Goal: Task Accomplishment & Management: Manage account settings

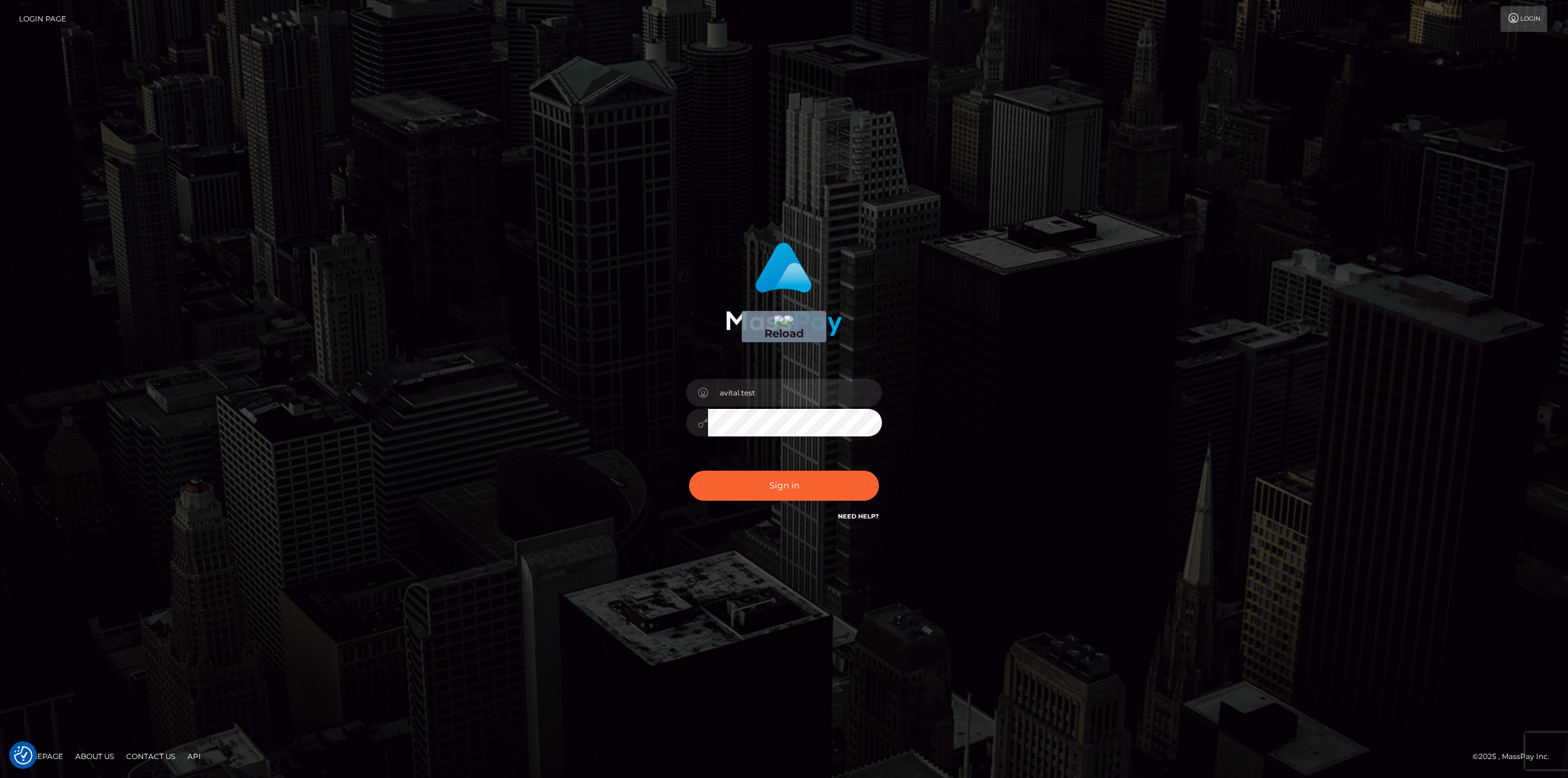
drag, startPoint x: 522, startPoint y: 356, endPoint x: 554, endPoint y: 382, distance: 41.2
click at [864, 390] on input "avital.test" at bounding box center [795, 392] width 174 height 28
type input "avital.dev"
click at [808, 477] on button "Sign in" at bounding box center [783, 486] width 189 height 30
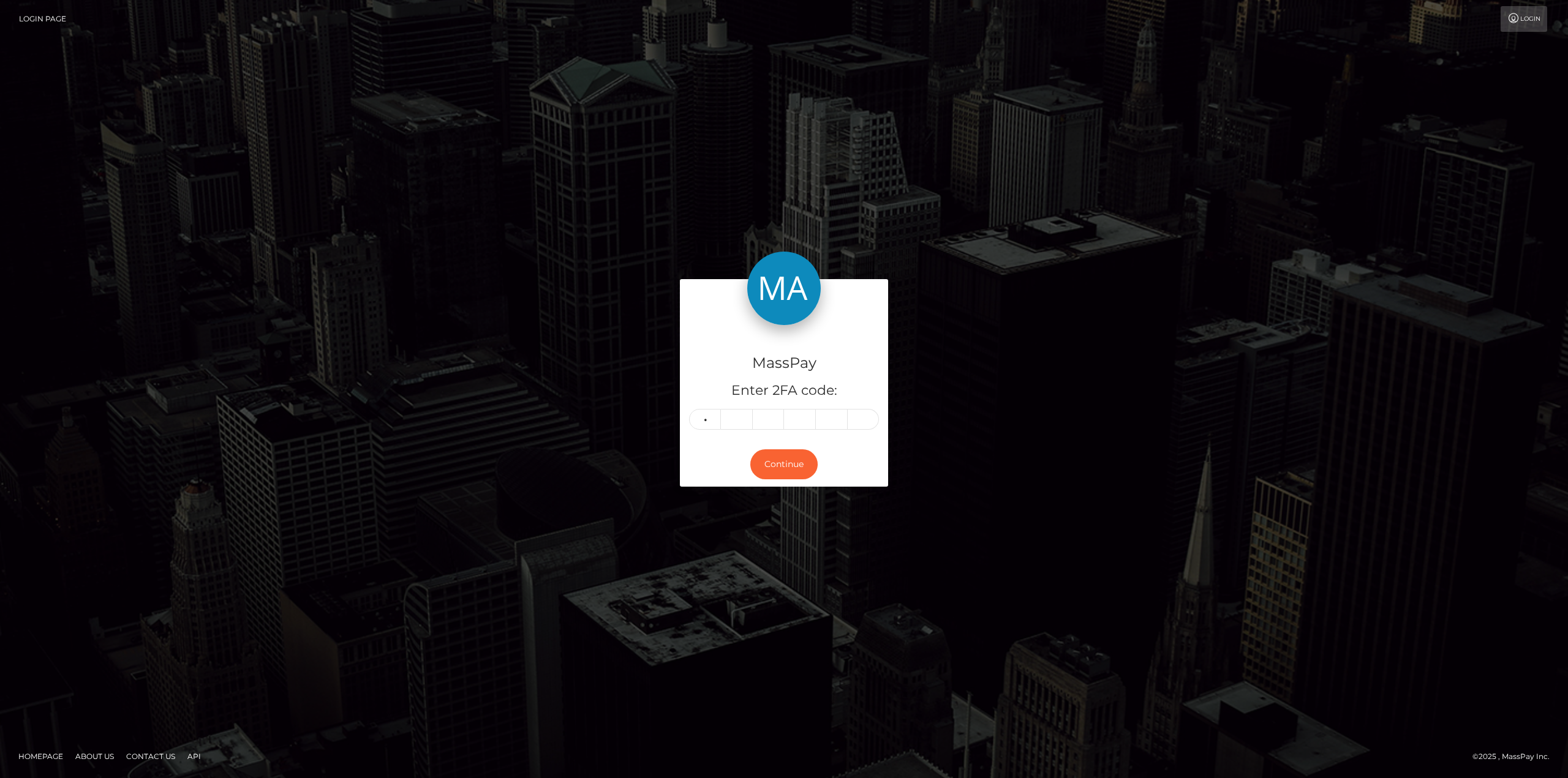
type input "7"
type input "2"
type input "0"
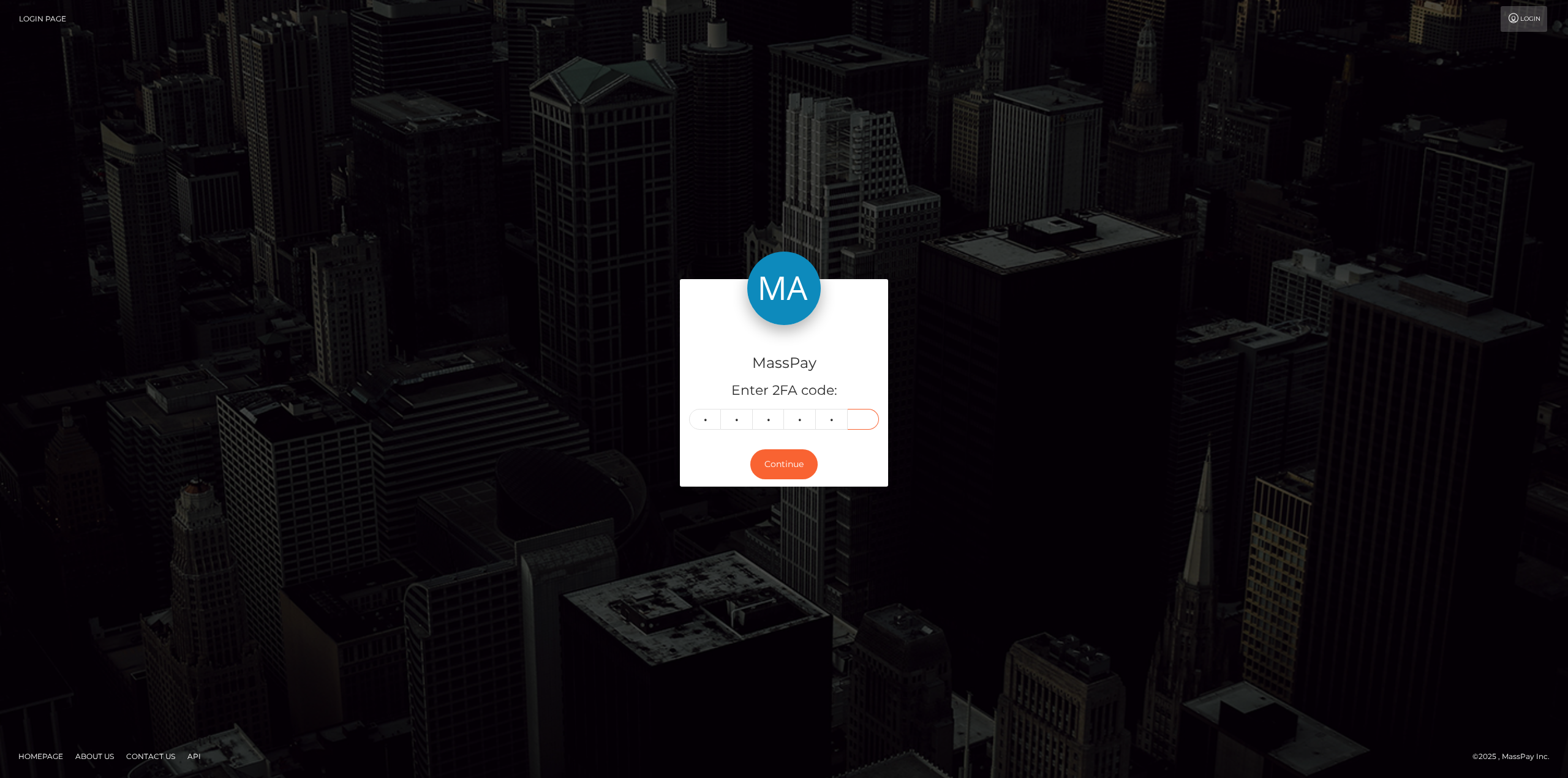
type input "9"
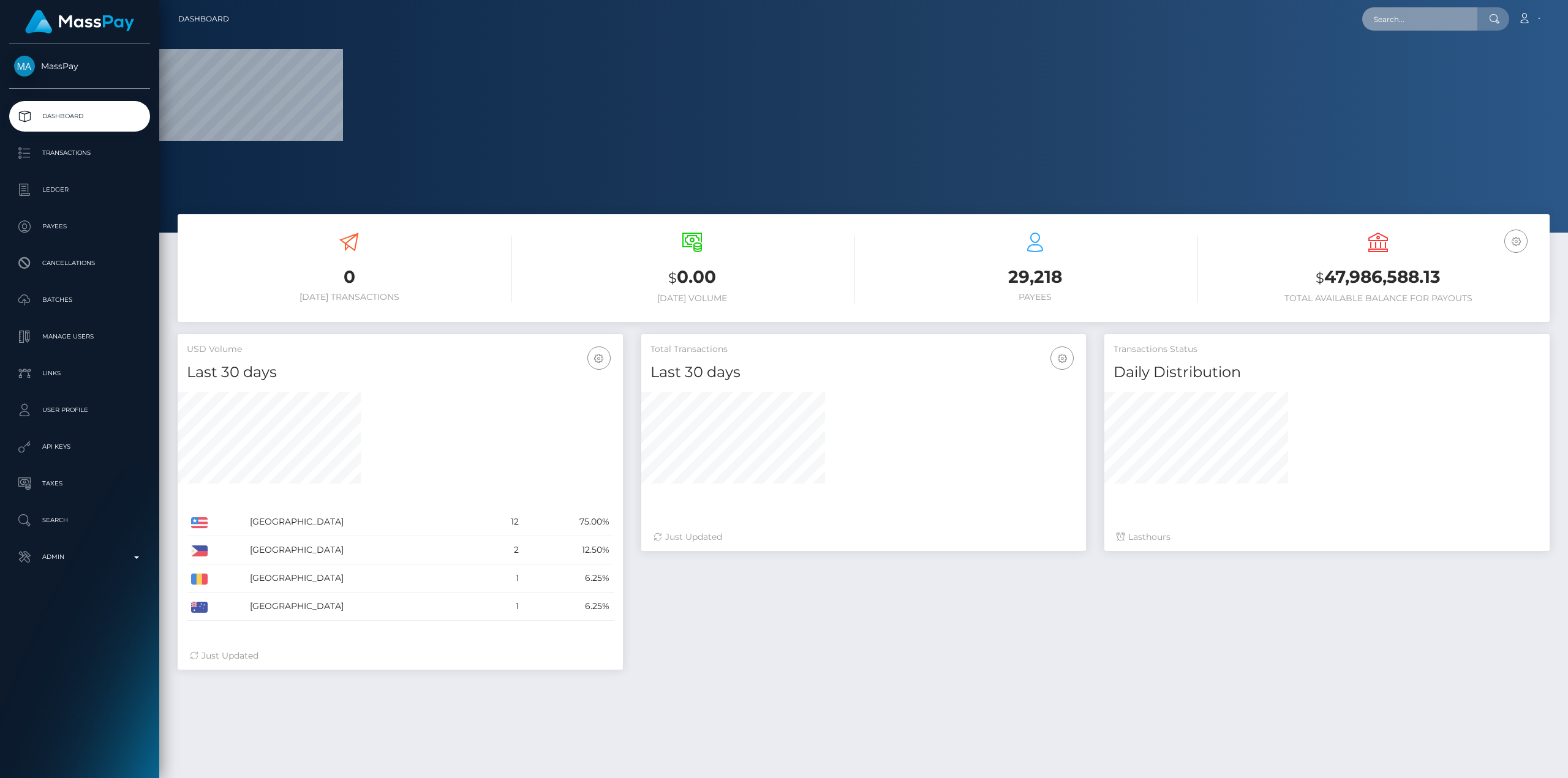
click at [1400, 19] on input "text" at bounding box center [1420, 19] width 115 height 24
paste input "68e7ceecb8aca"
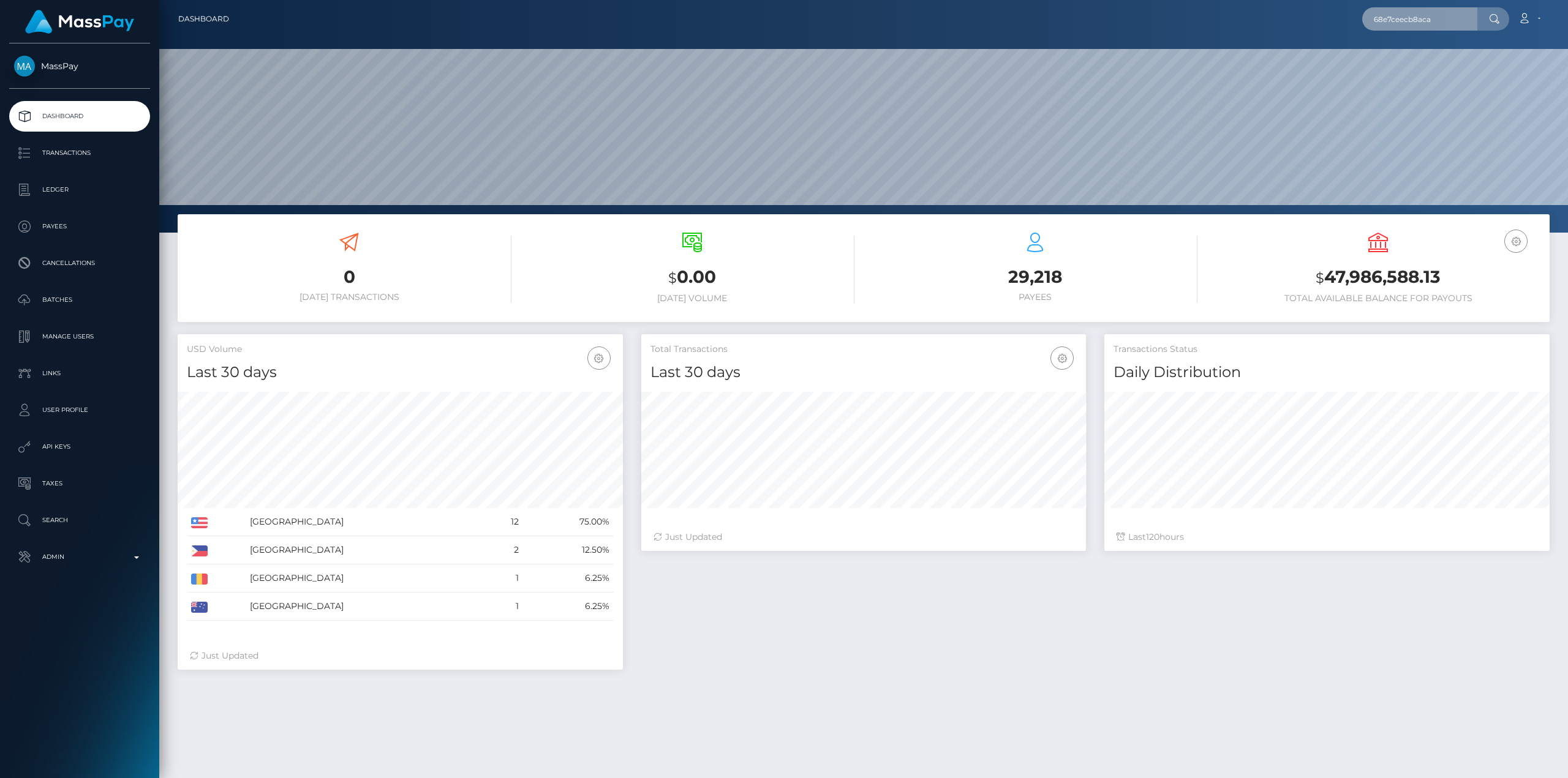
scroll to position [217, 445]
click at [1450, 24] on input "68e7ceecb8aca" at bounding box center [1420, 19] width 115 height 24
type input "68e7ceecb8aca"
click at [1423, 61] on link "Jonathan Levi (Checkmate Gaming LLC - )" at bounding box center [1461, 63] width 197 height 23
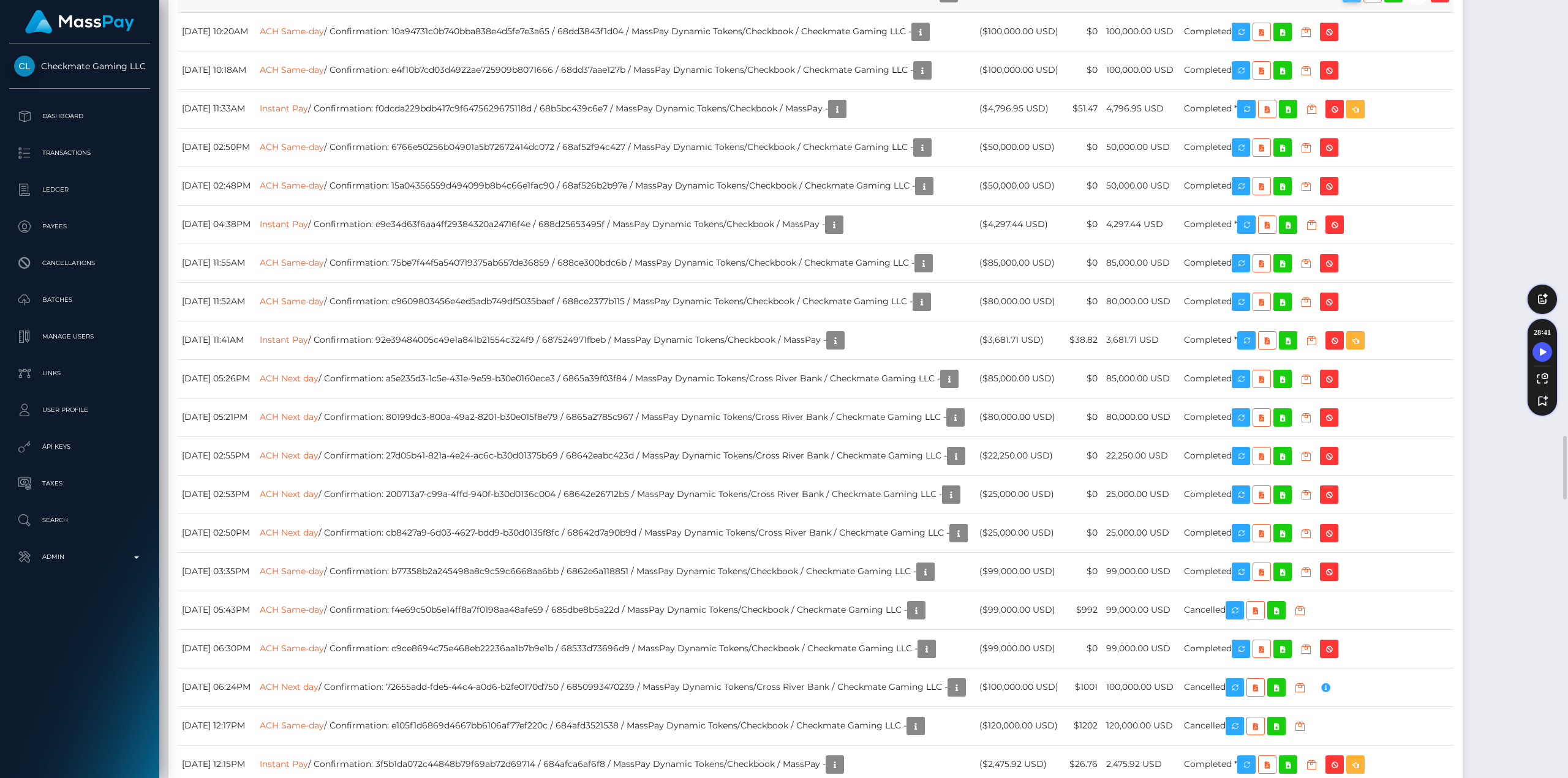
scroll to position [147, 445]
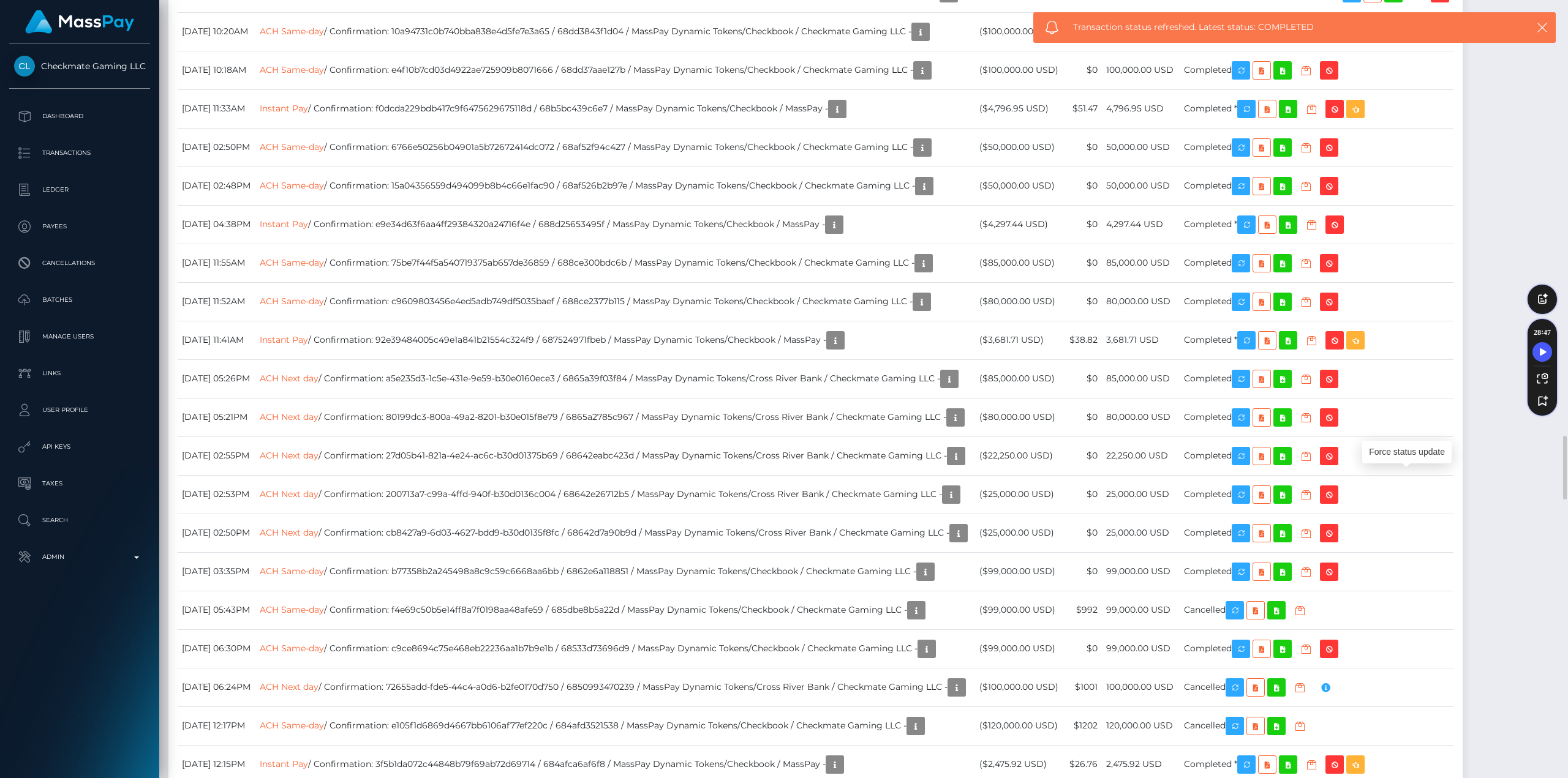
drag, startPoint x: 1236, startPoint y: 291, endPoint x: 1237, endPoint y: 284, distance: 7.1
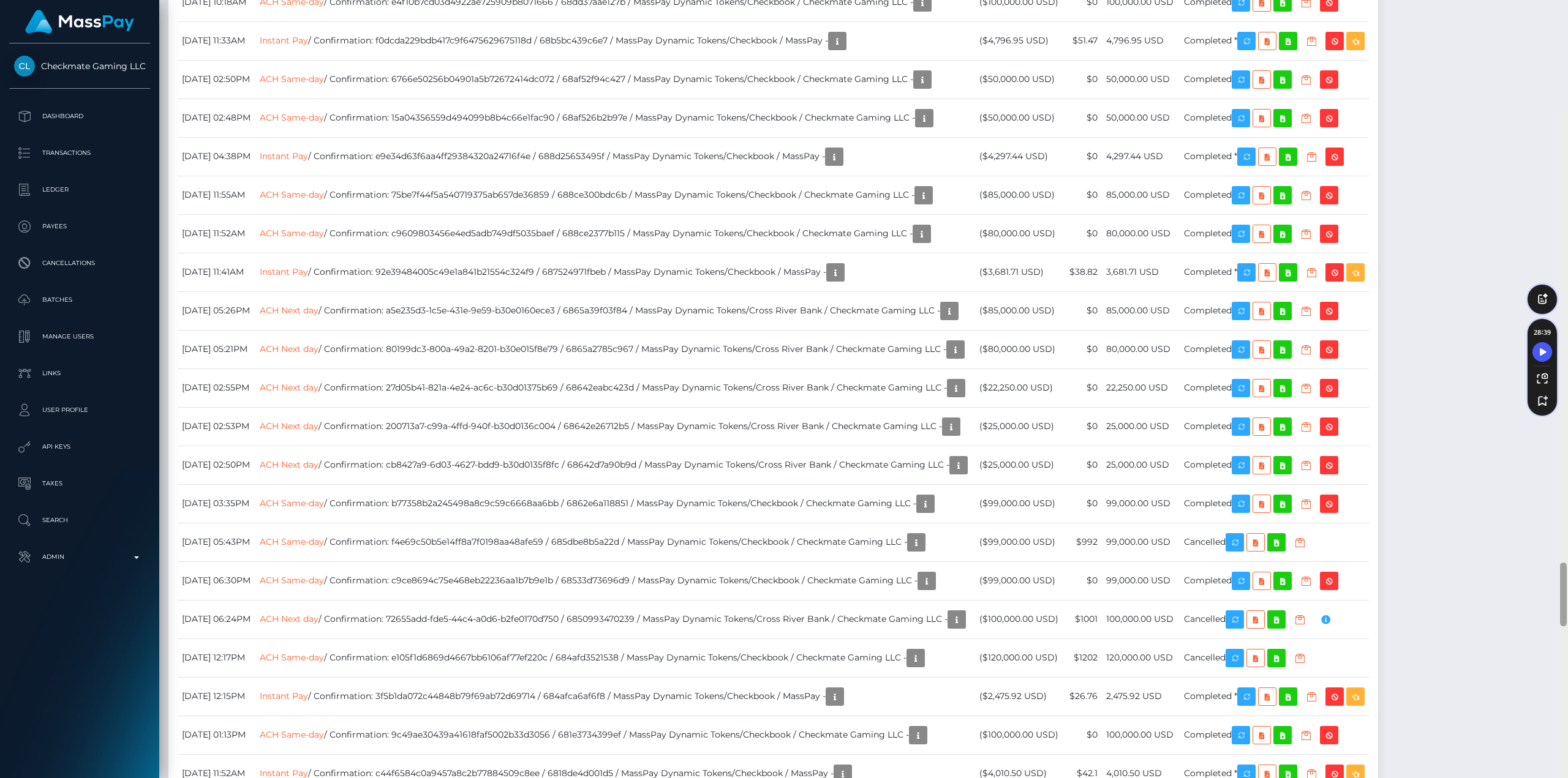
scroll to position [5531, 0]
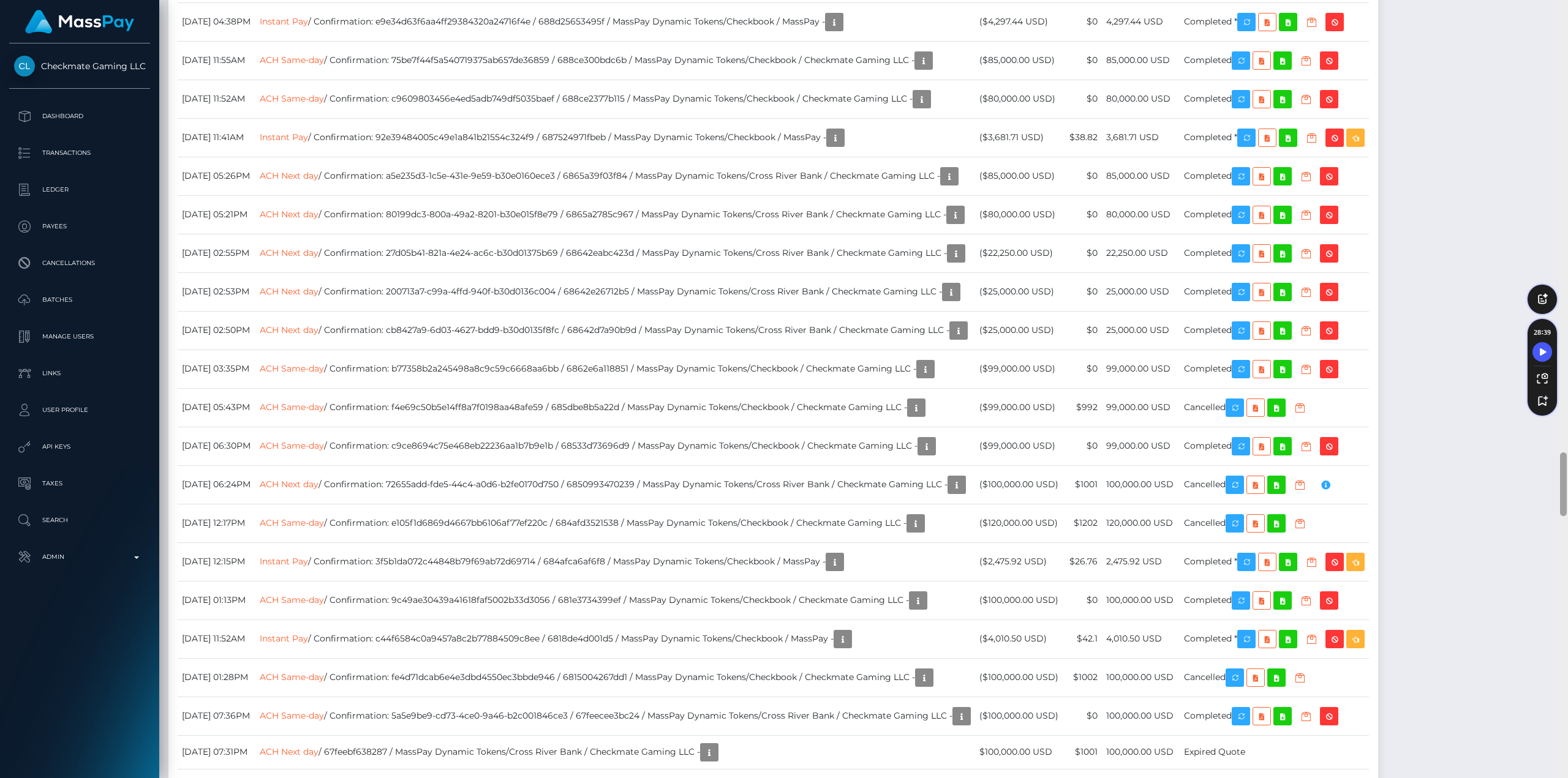
drag, startPoint x: 1565, startPoint y: 57, endPoint x: 1567, endPoint y: 480, distance: 423.0
click at [1558, 480] on div at bounding box center [1563, 389] width 9 height 778
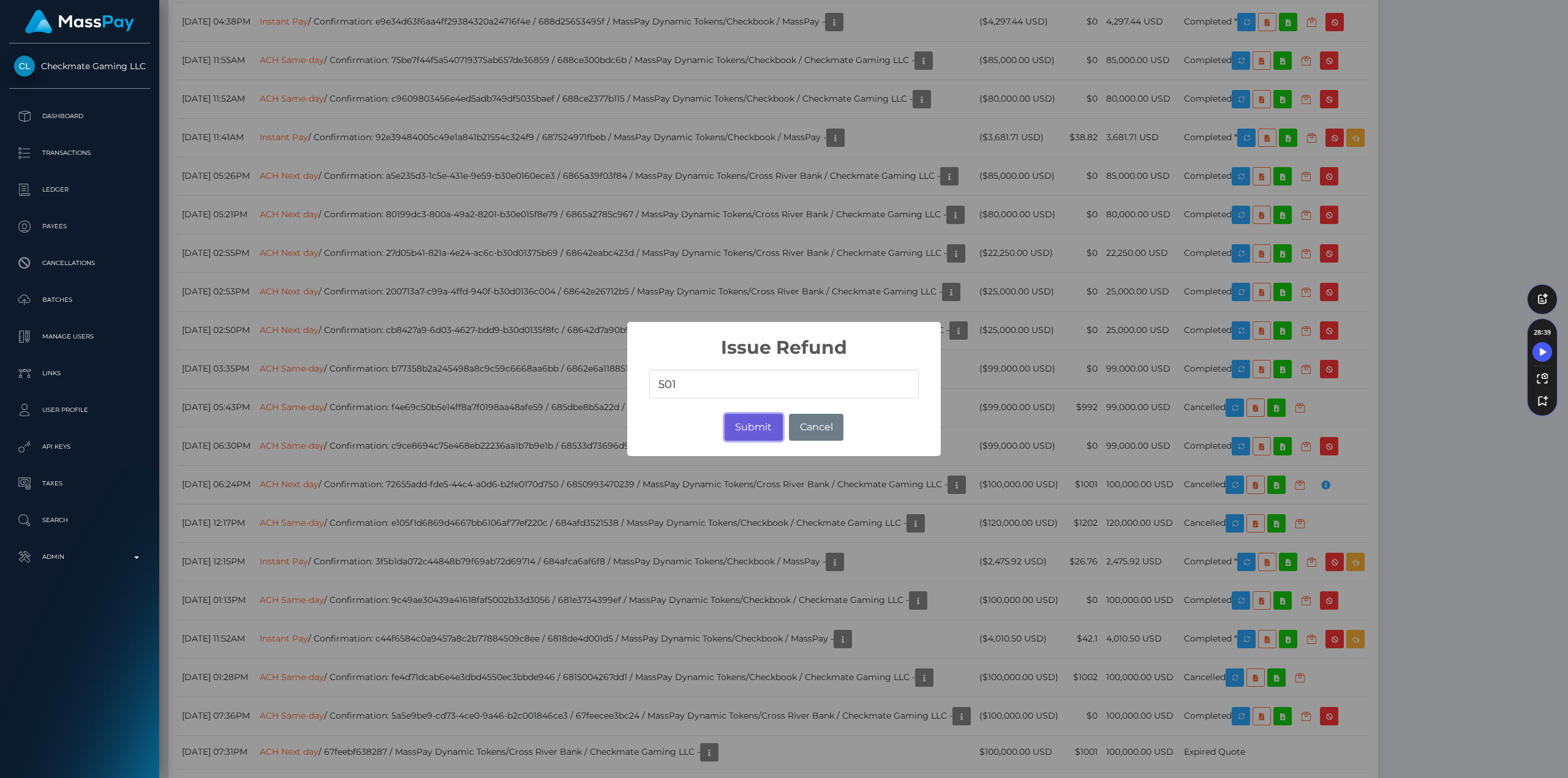
click at [760, 421] on button "Submit" at bounding box center [753, 428] width 58 height 27
type input "501"
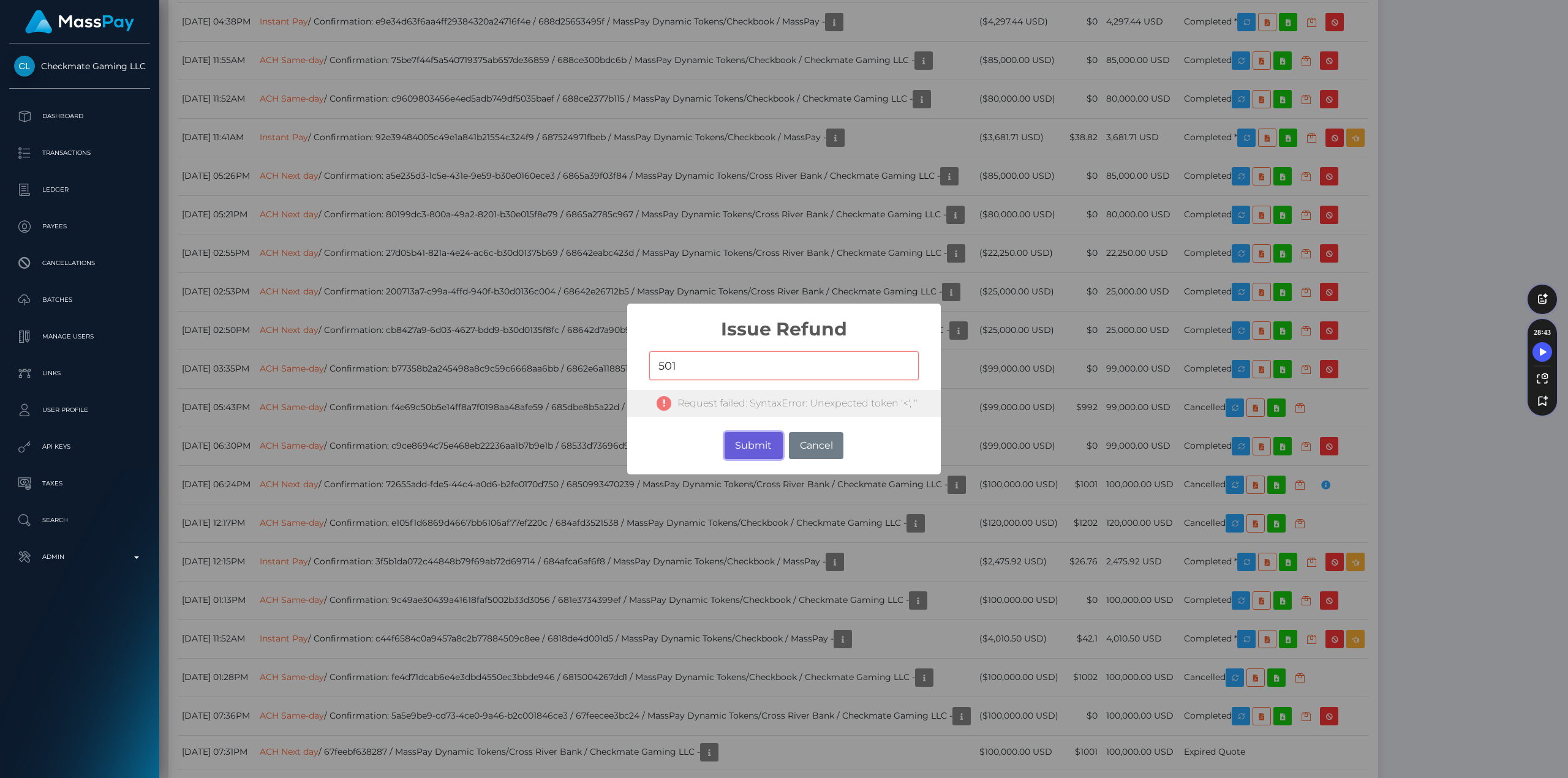
click at [756, 442] on button "Submit" at bounding box center [753, 446] width 58 height 27
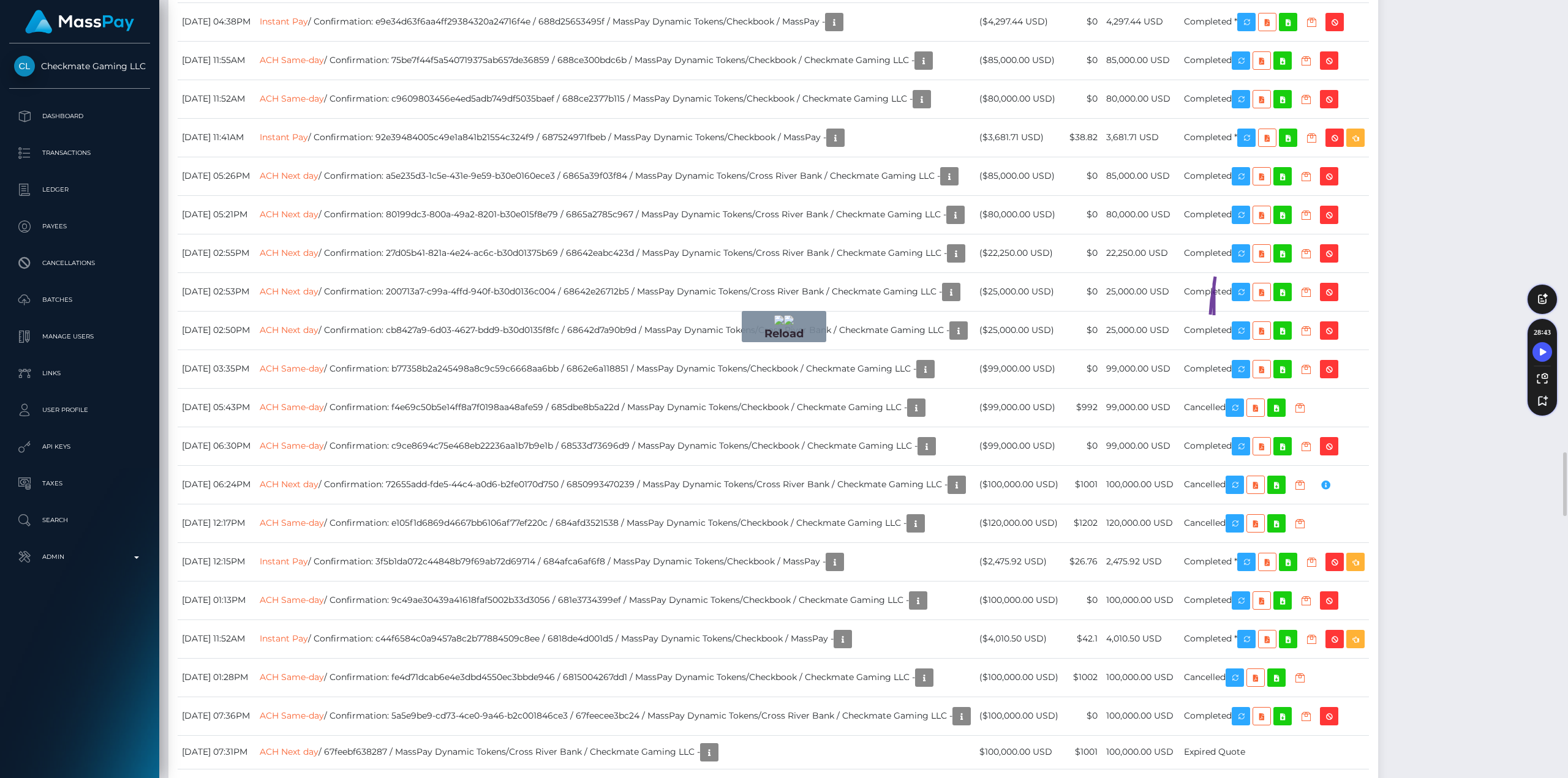
drag, startPoint x: 1213, startPoint y: 324, endPoint x: 1209, endPoint y: 405, distance: 81.1
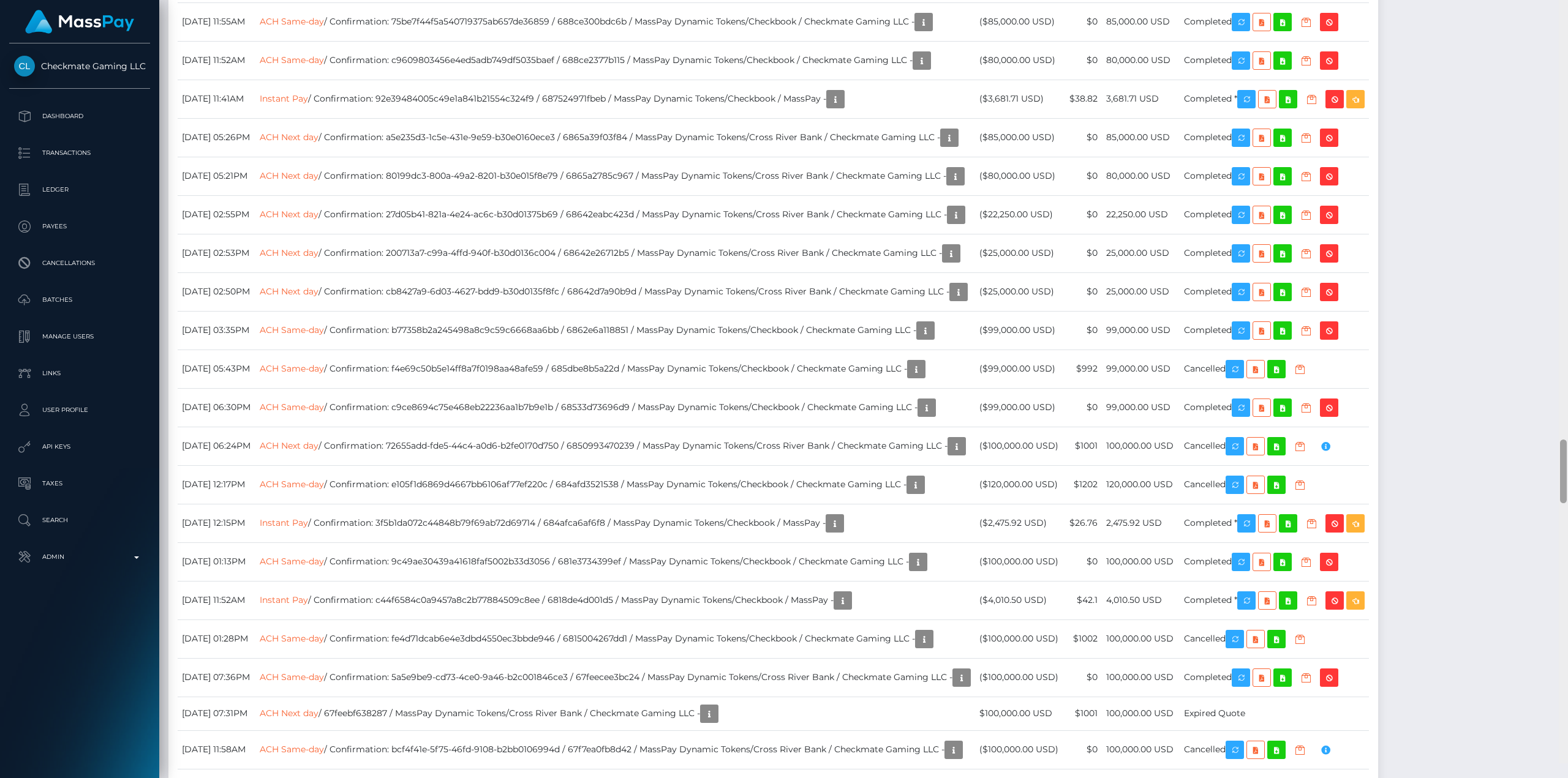
scroll to position [5555, 0]
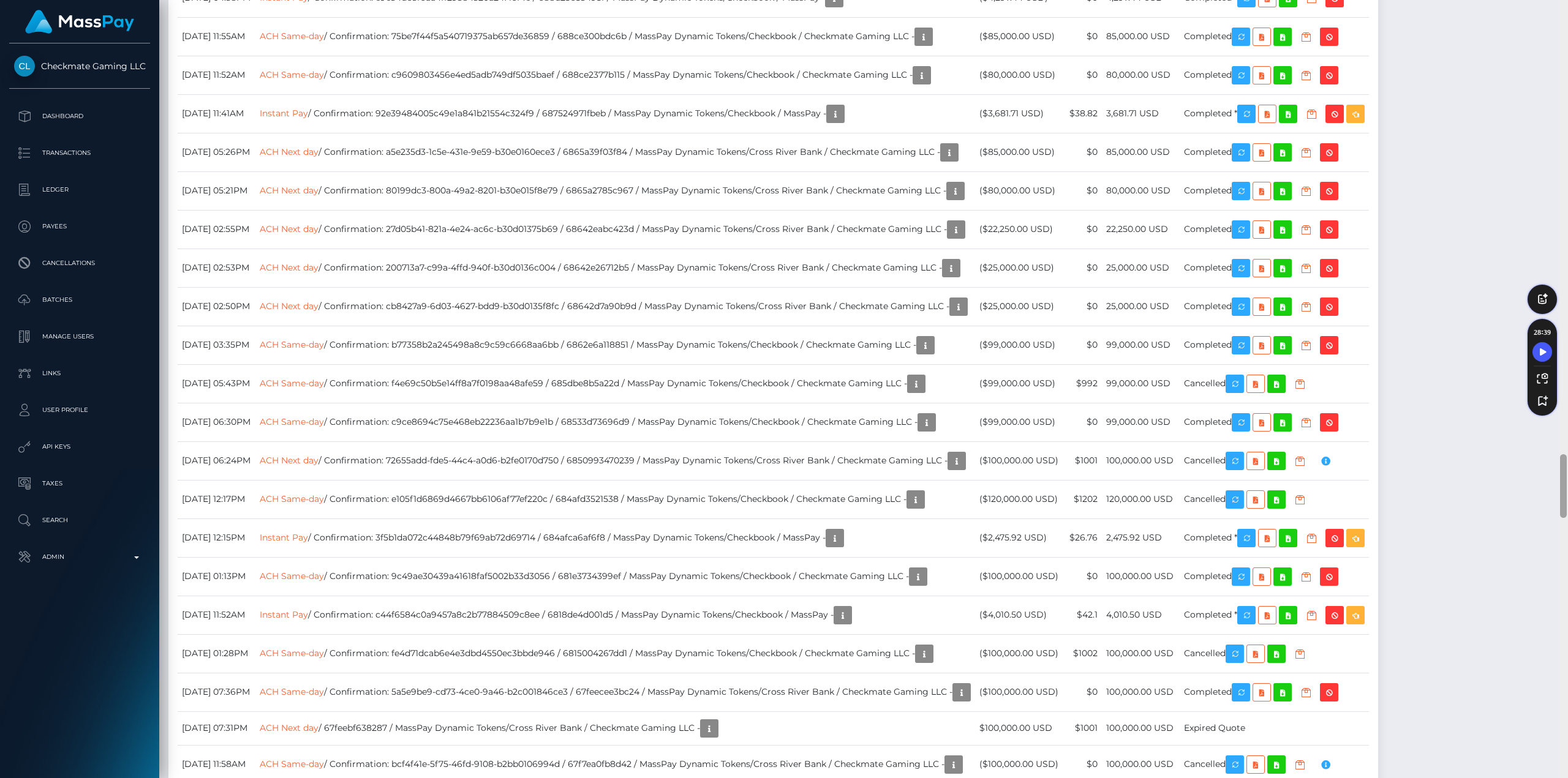
drag, startPoint x: 1562, startPoint y: 90, endPoint x: 1567, endPoint y: 509, distance: 419.0
click at [1558, 509] on div at bounding box center [1563, 389] width 9 height 778
